Goal: Navigation & Orientation: Understand site structure

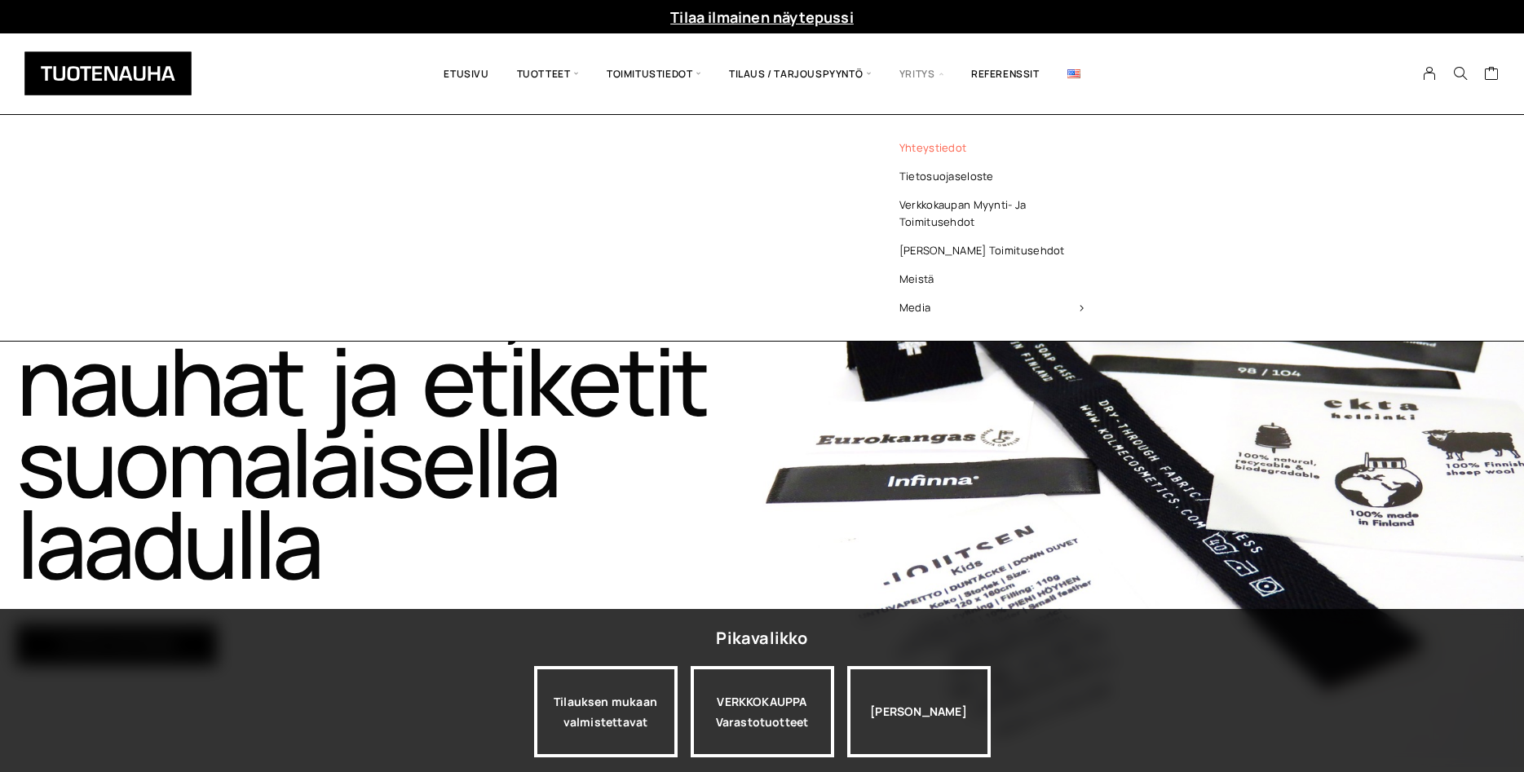
click at [925, 146] on link "Yhteystiedot" at bounding box center [992, 148] width 237 height 29
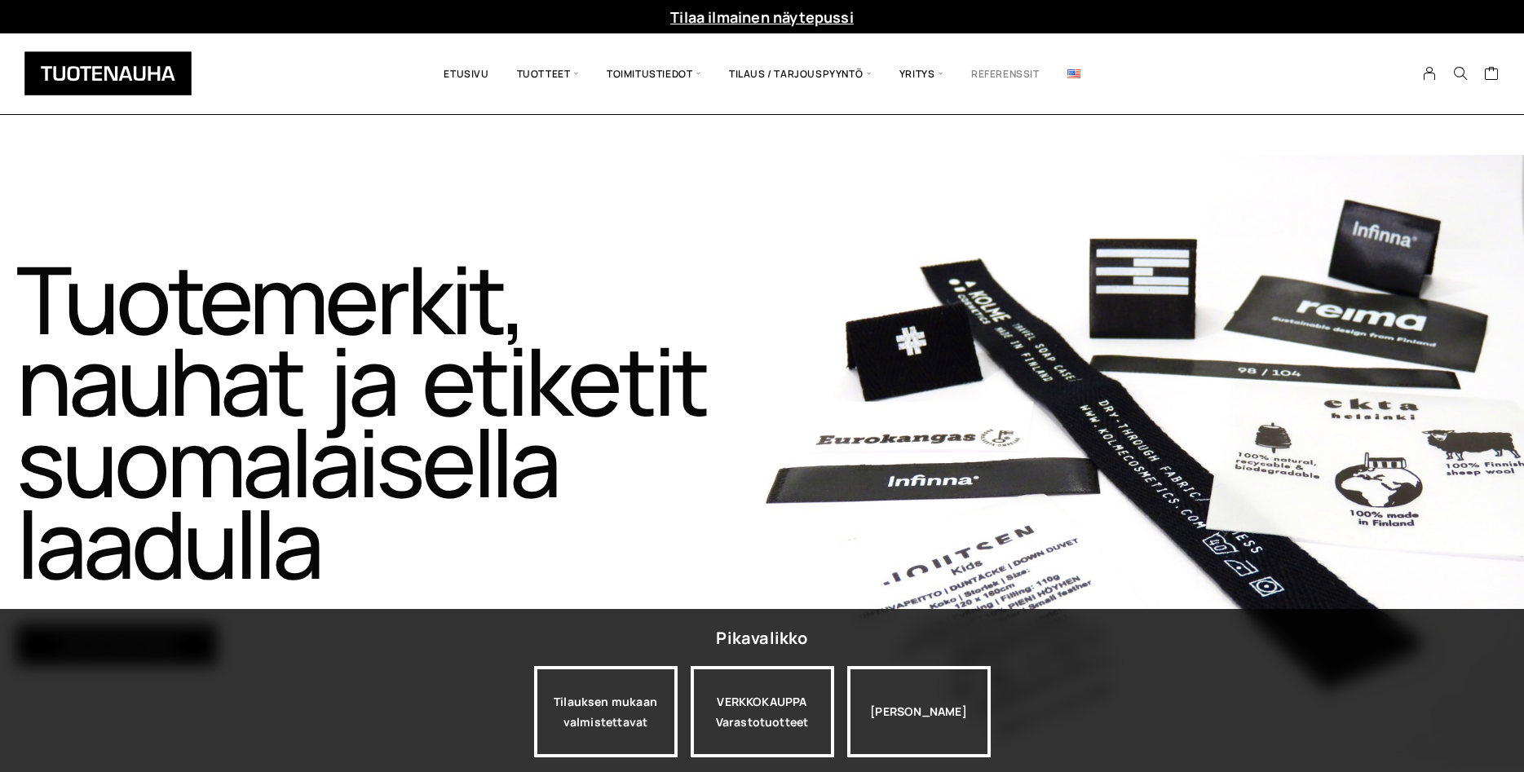
click at [991, 69] on link "Referenssit" at bounding box center [1006, 74] width 96 height 56
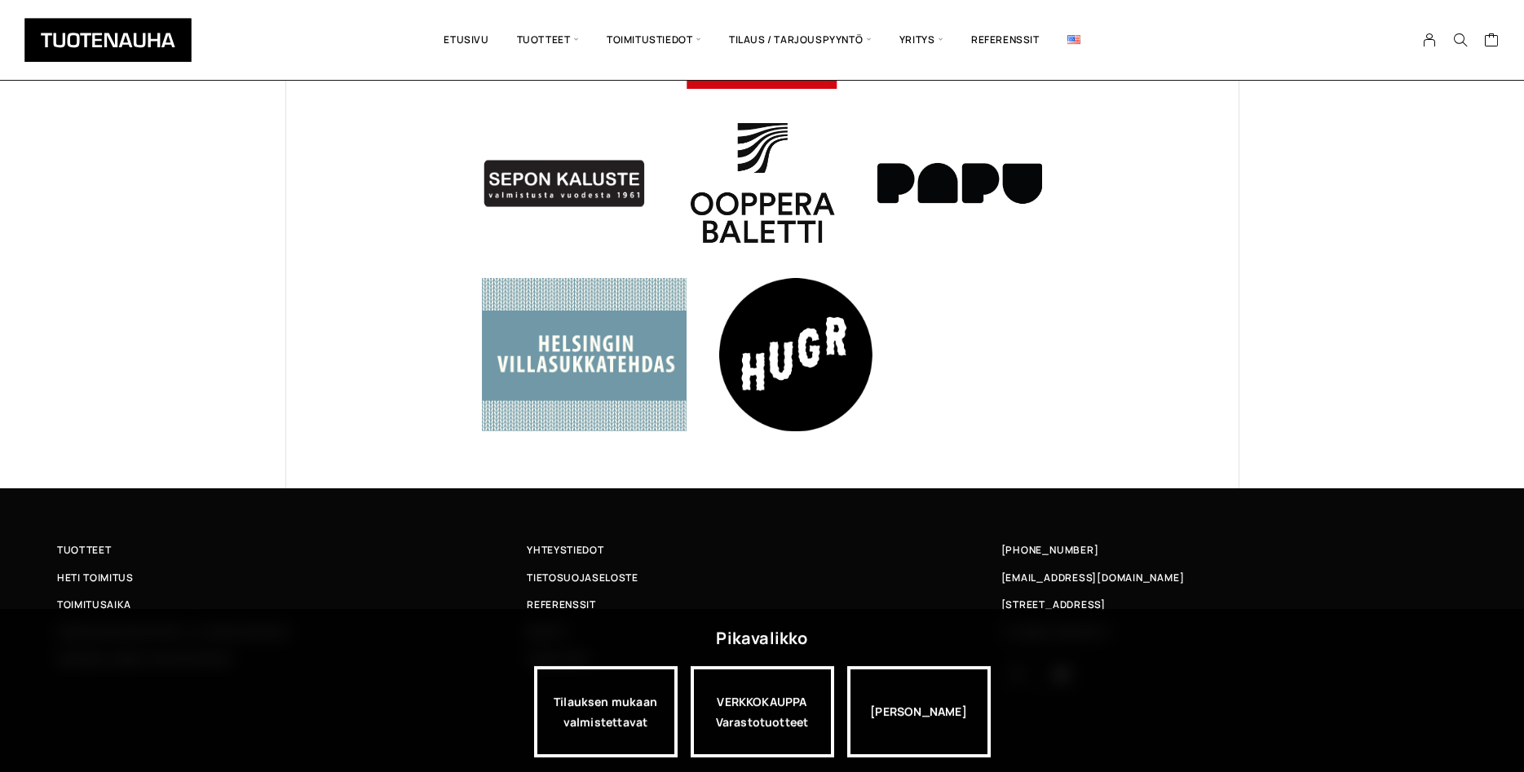
scroll to position [1055, 0]
